Goal: Navigation & Orientation: Find specific page/section

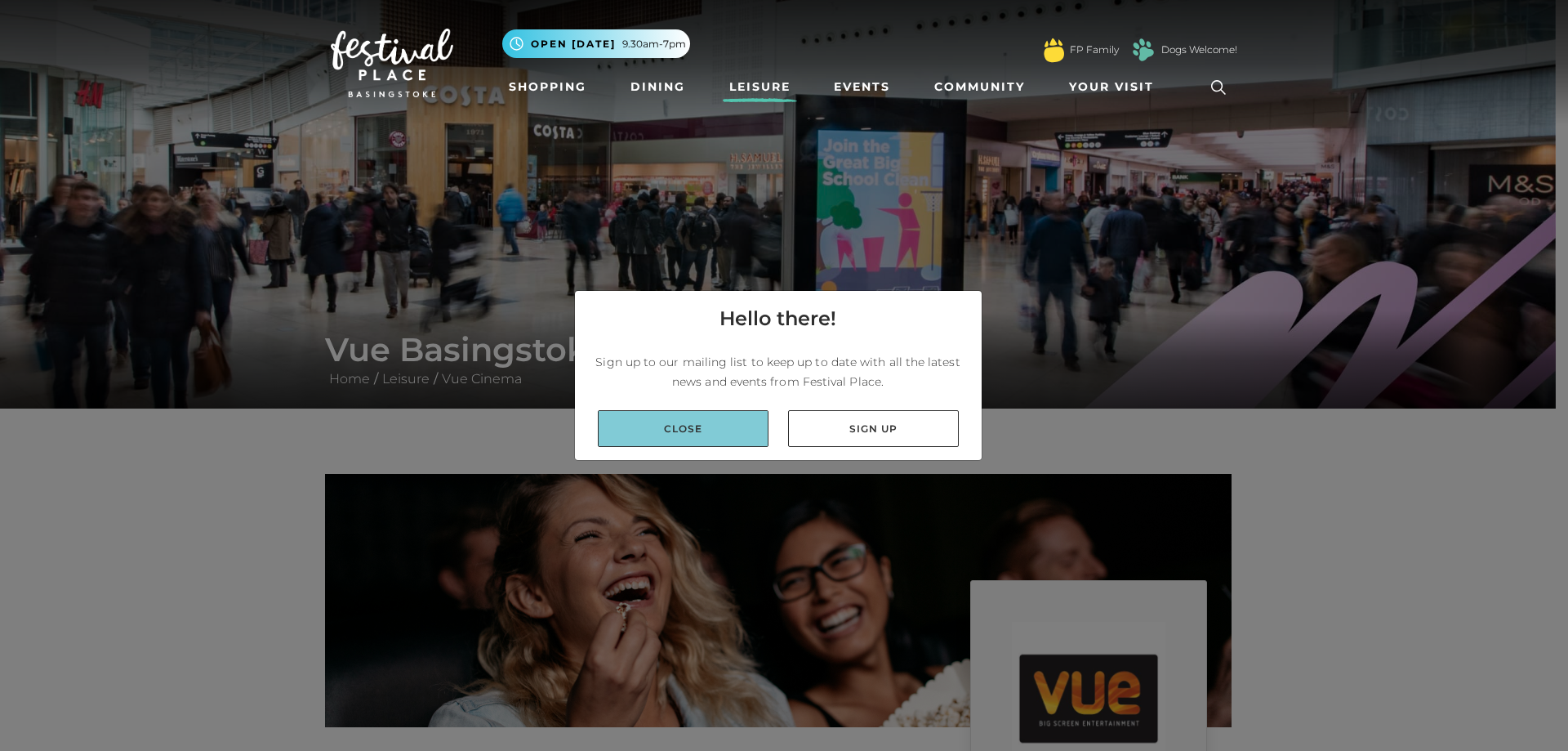
click at [732, 422] on link "Close" at bounding box center [683, 428] width 171 height 37
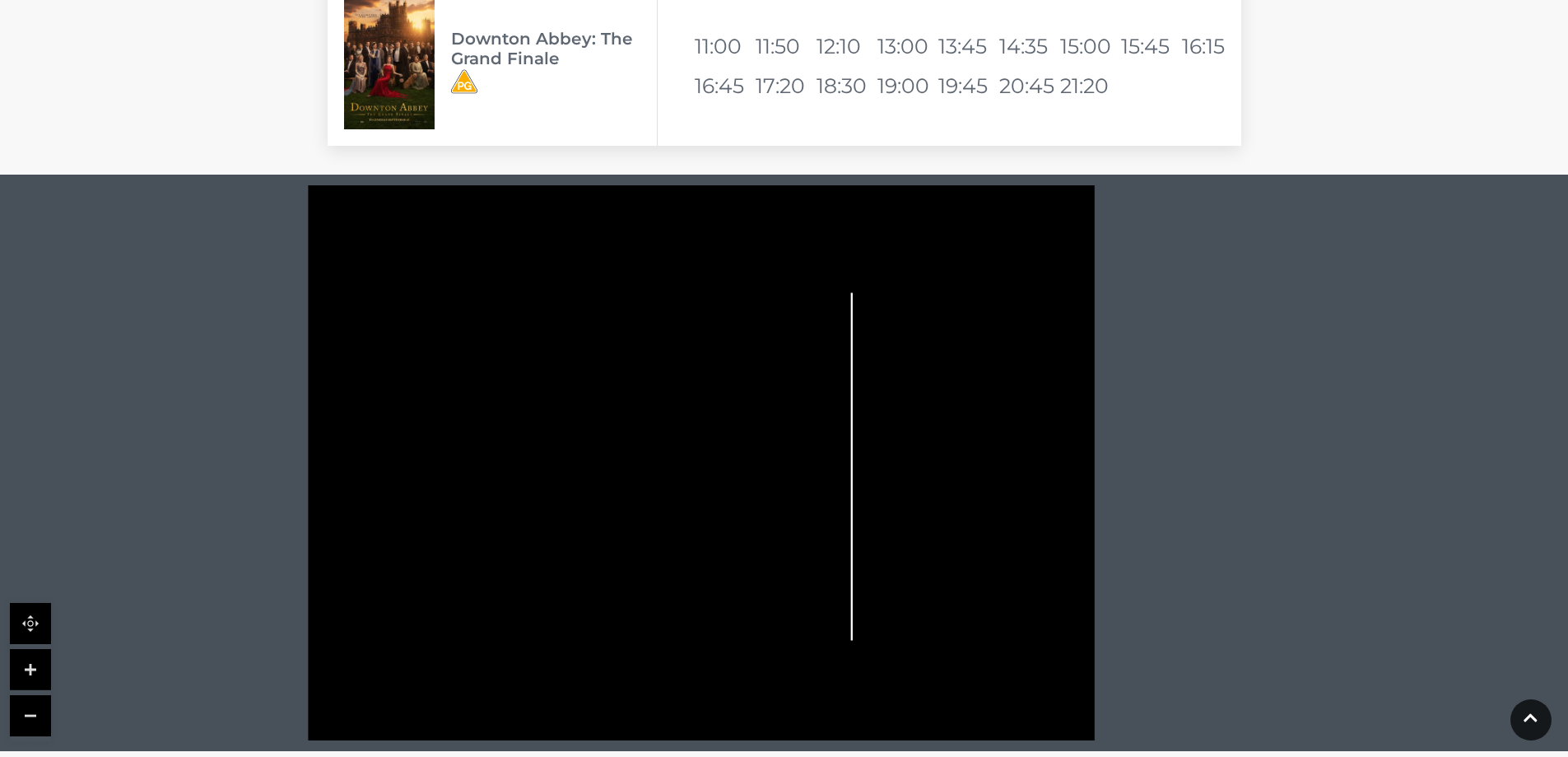
scroll to position [3375, 0]
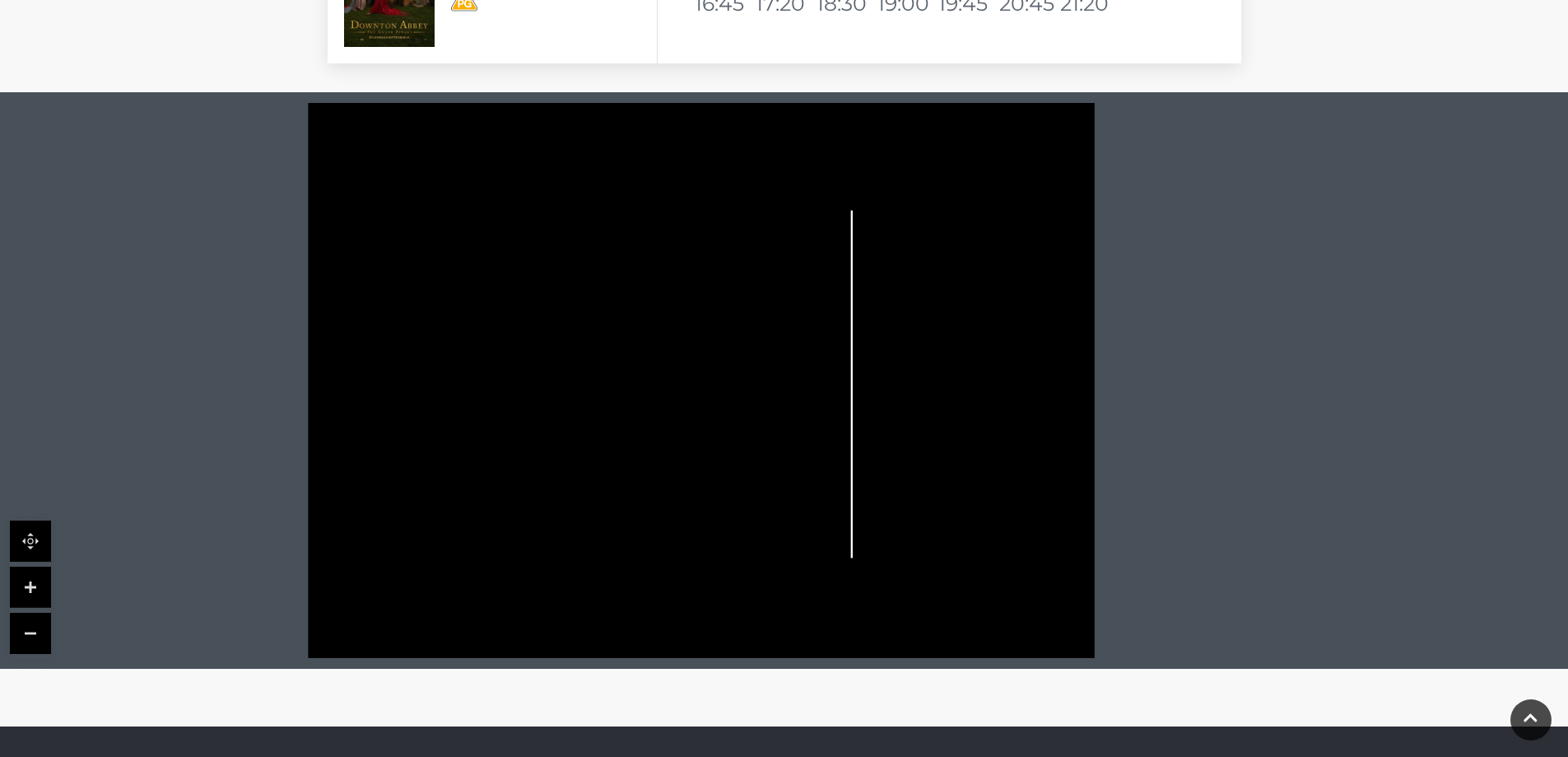
click at [722, 418] on icon at bounding box center [762, 393] width 136 height 303
click at [28, 582] on link at bounding box center [30, 587] width 41 height 41
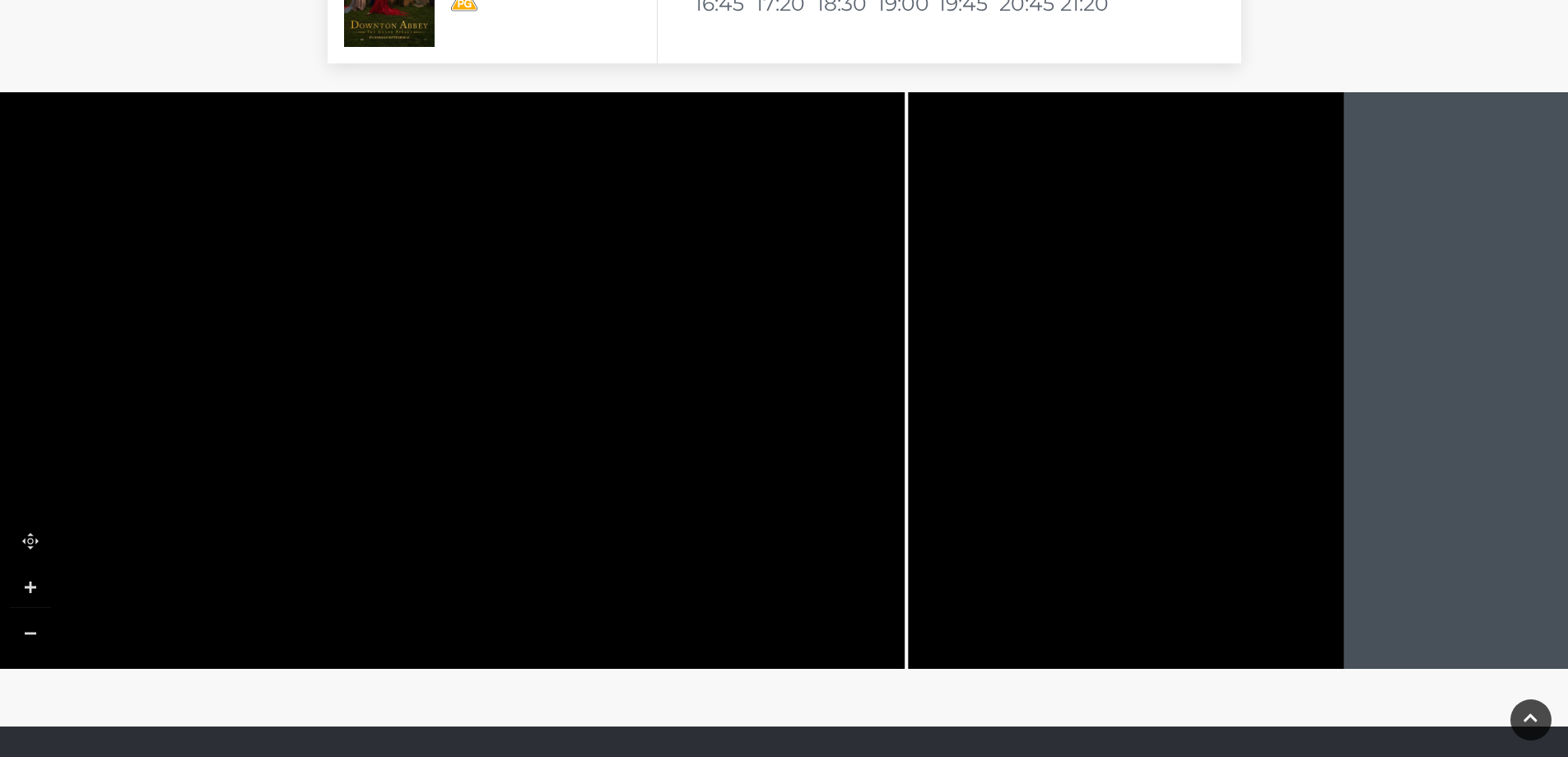
click at [28, 582] on link at bounding box center [30, 587] width 41 height 41
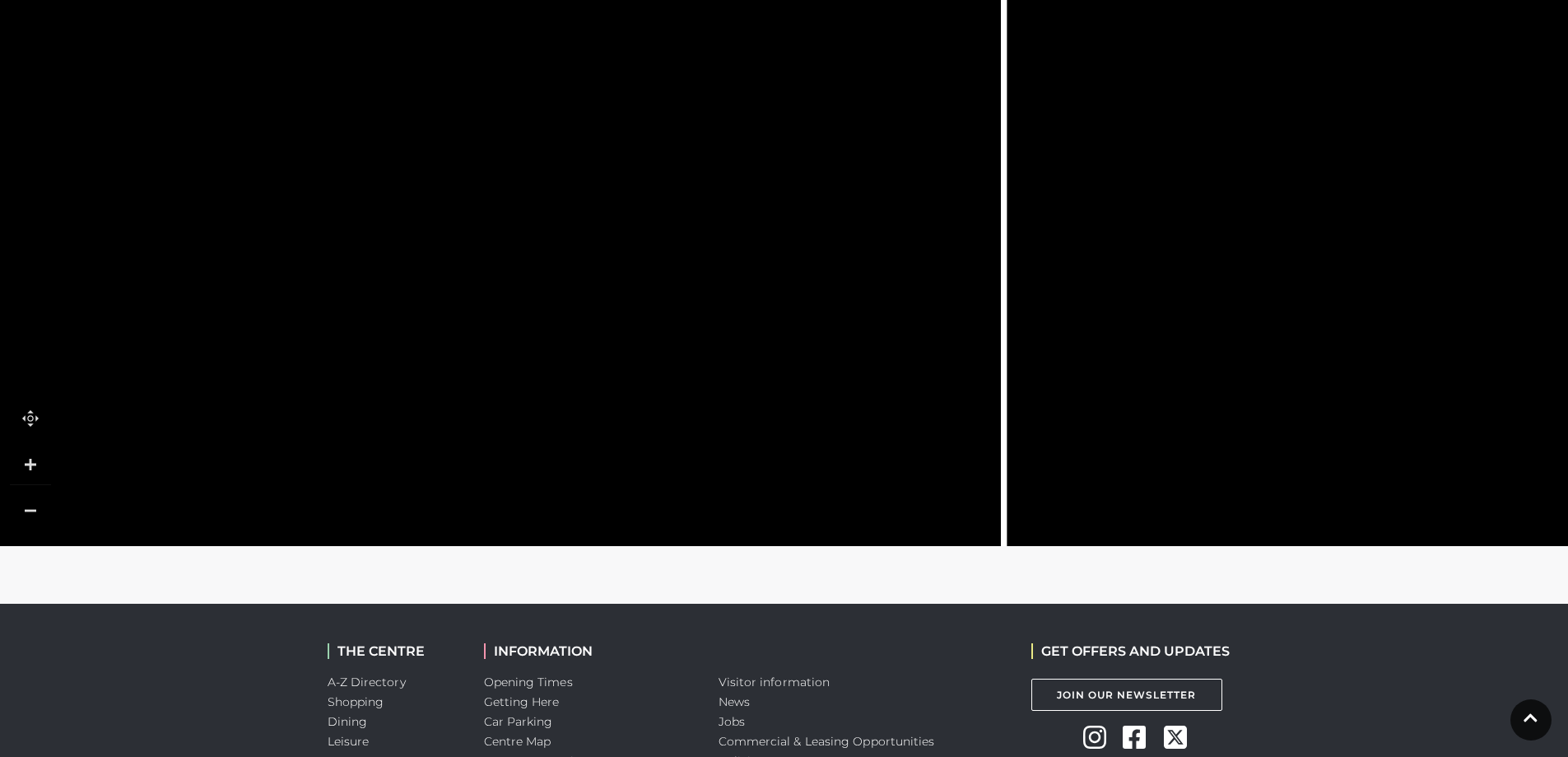
scroll to position [3488, 0]
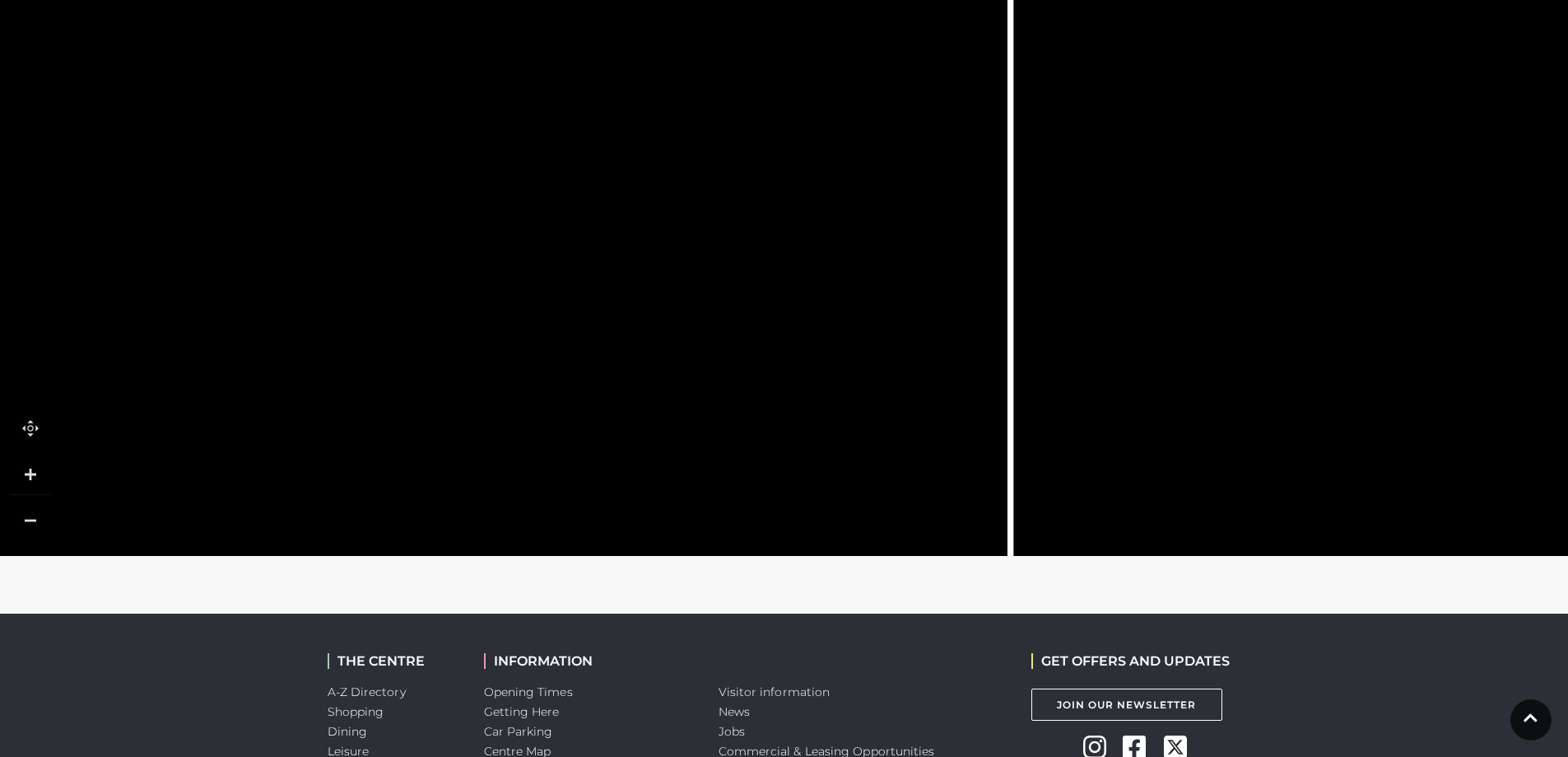
drag, startPoint x: 609, startPoint y: 353, endPoint x: 616, endPoint y: 223, distance: 130.2
click at [616, 223] on icon at bounding box center [721, 178] width 440 height 980
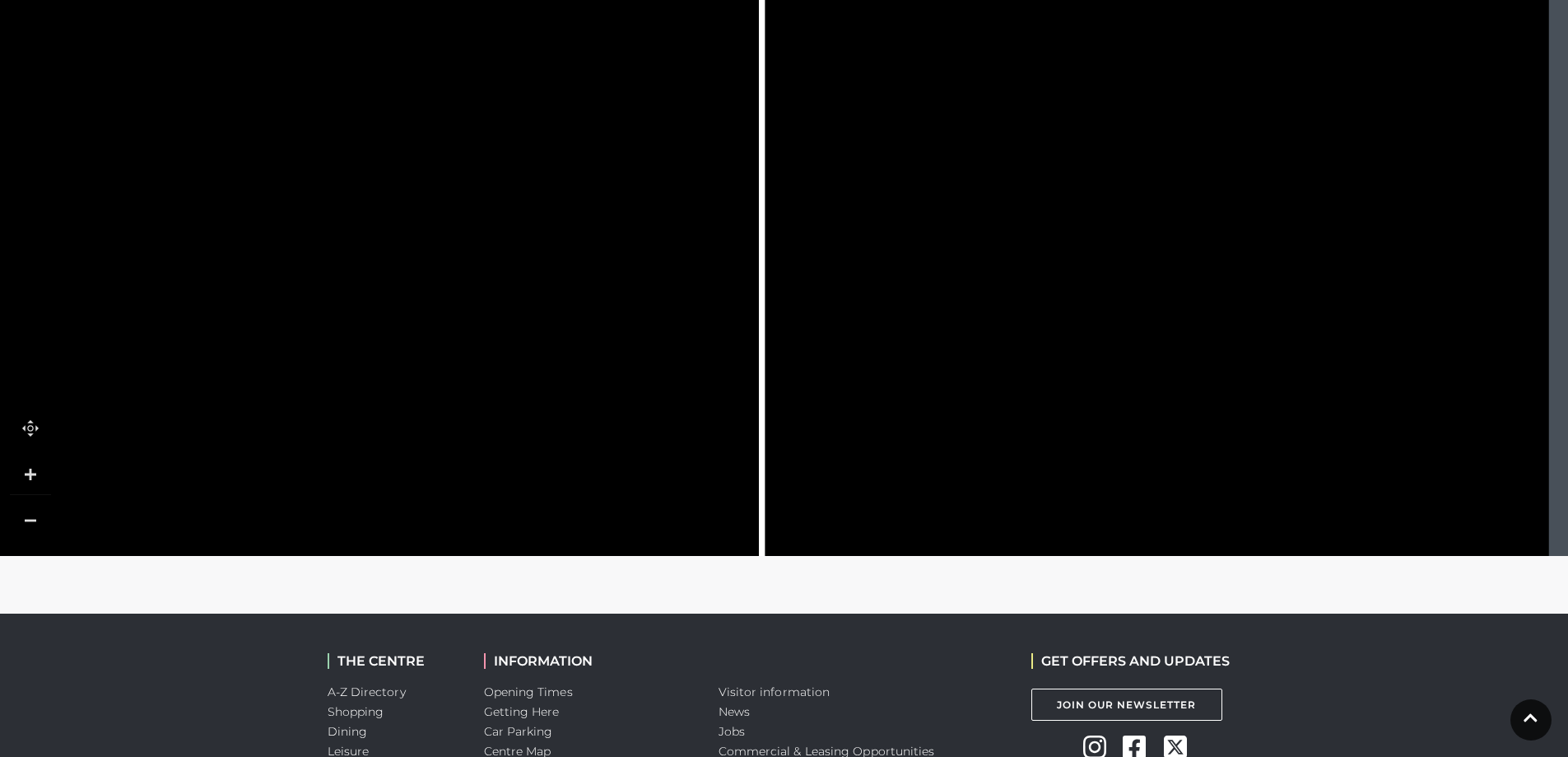
drag, startPoint x: 818, startPoint y: 458, endPoint x: 572, endPoint y: 500, distance: 249.6
click at [572, 500] on icon at bounding box center [274, 180] width 3250 height 1799
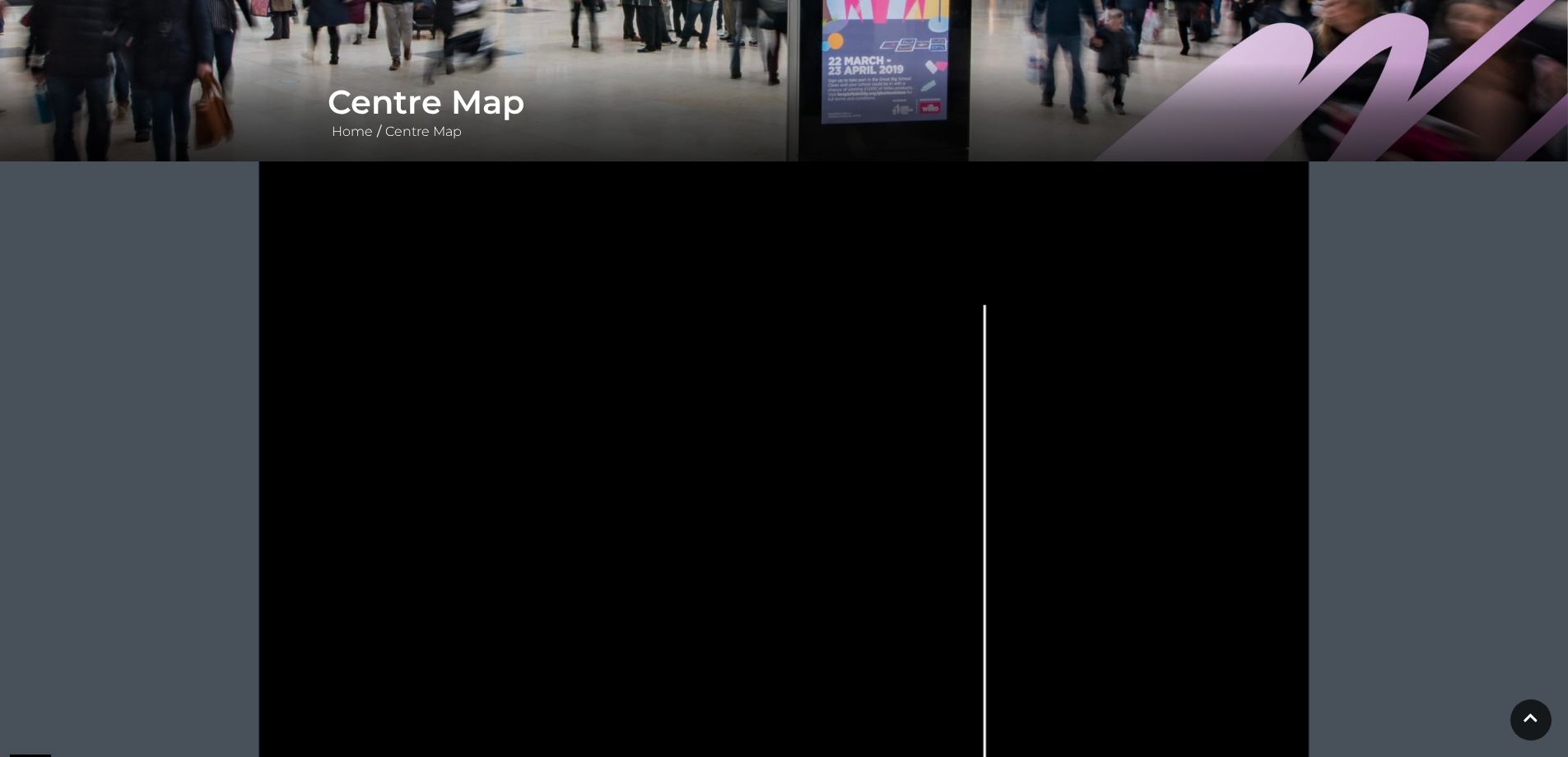
scroll to position [247, 0]
